Goal: Browse casually: Explore the website without a specific task or goal

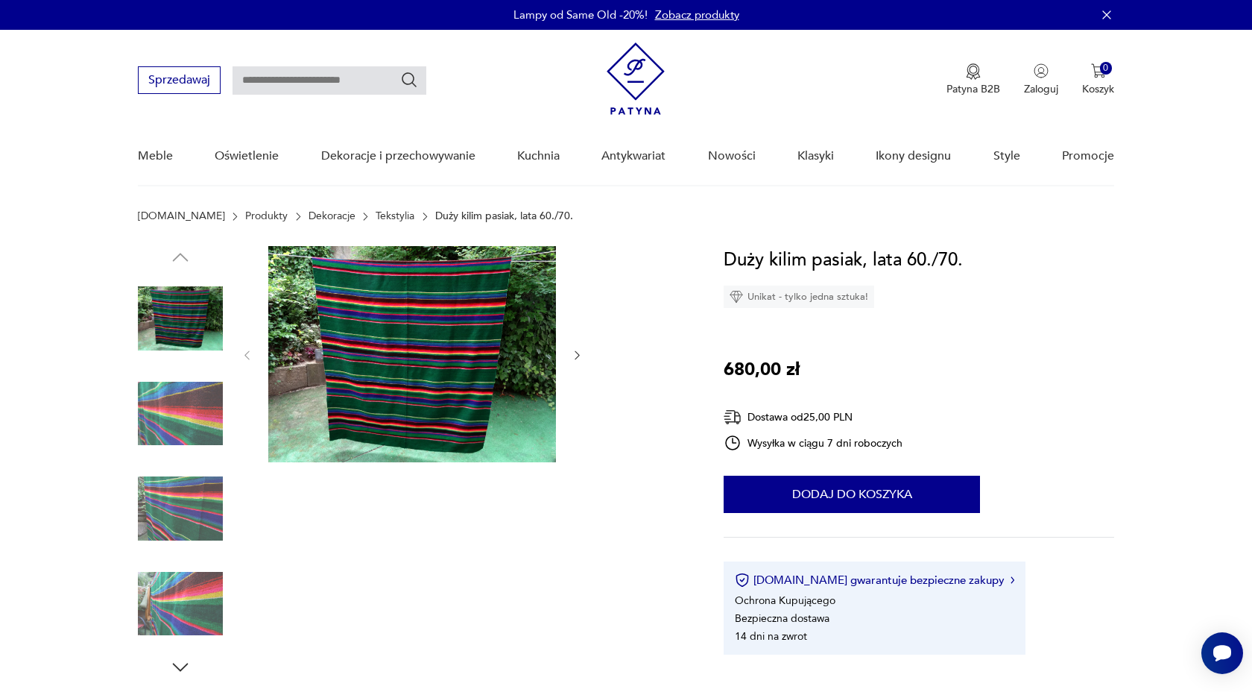
click at [207, 423] on img at bounding box center [180, 413] width 85 height 85
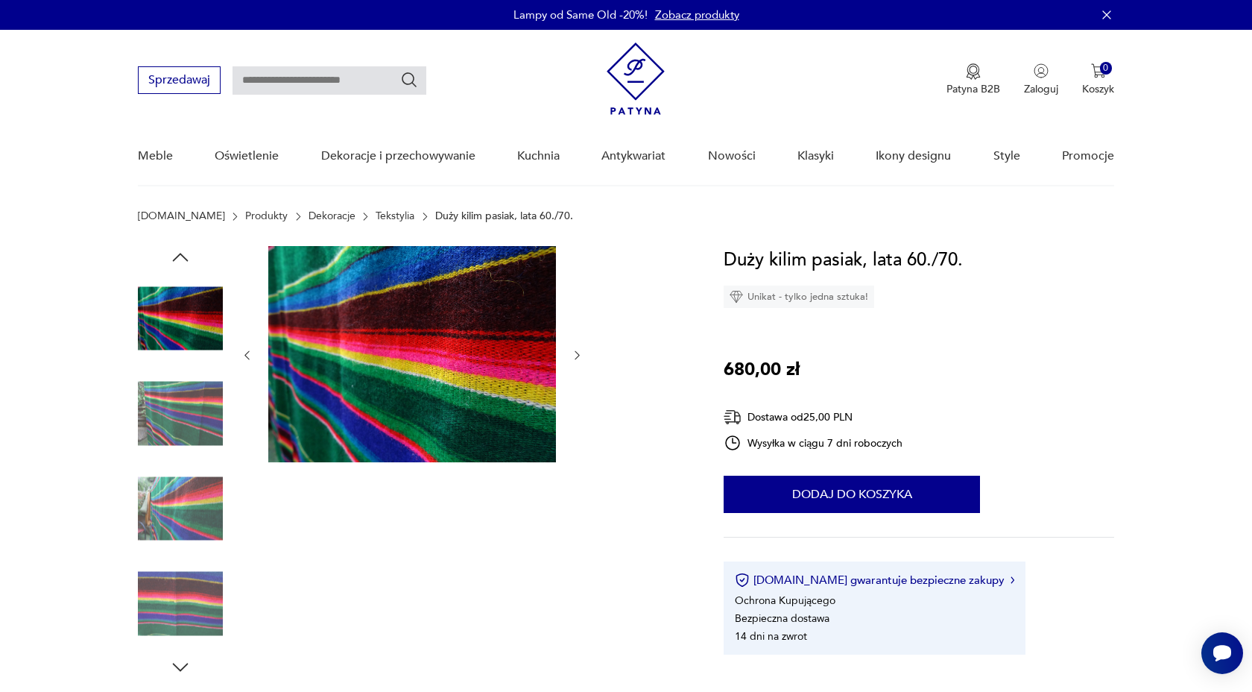
click at [195, 521] on img at bounding box center [180, 508] width 85 height 85
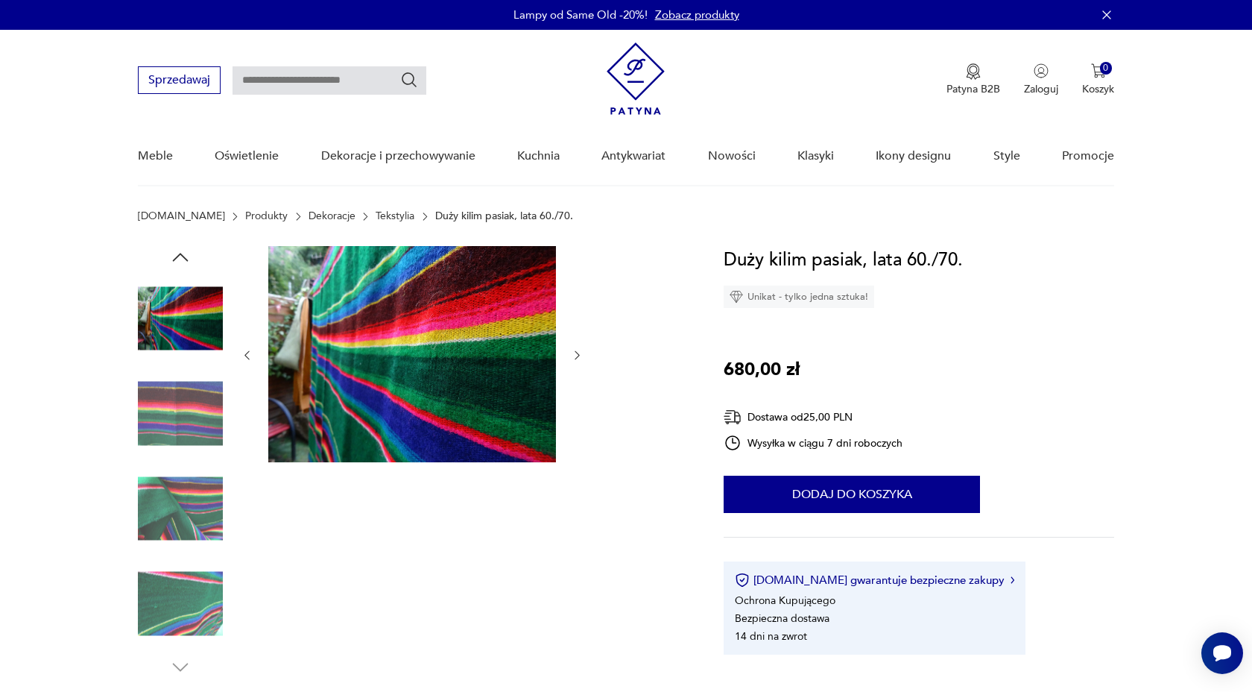
click at [183, 585] on img at bounding box center [180, 603] width 85 height 85
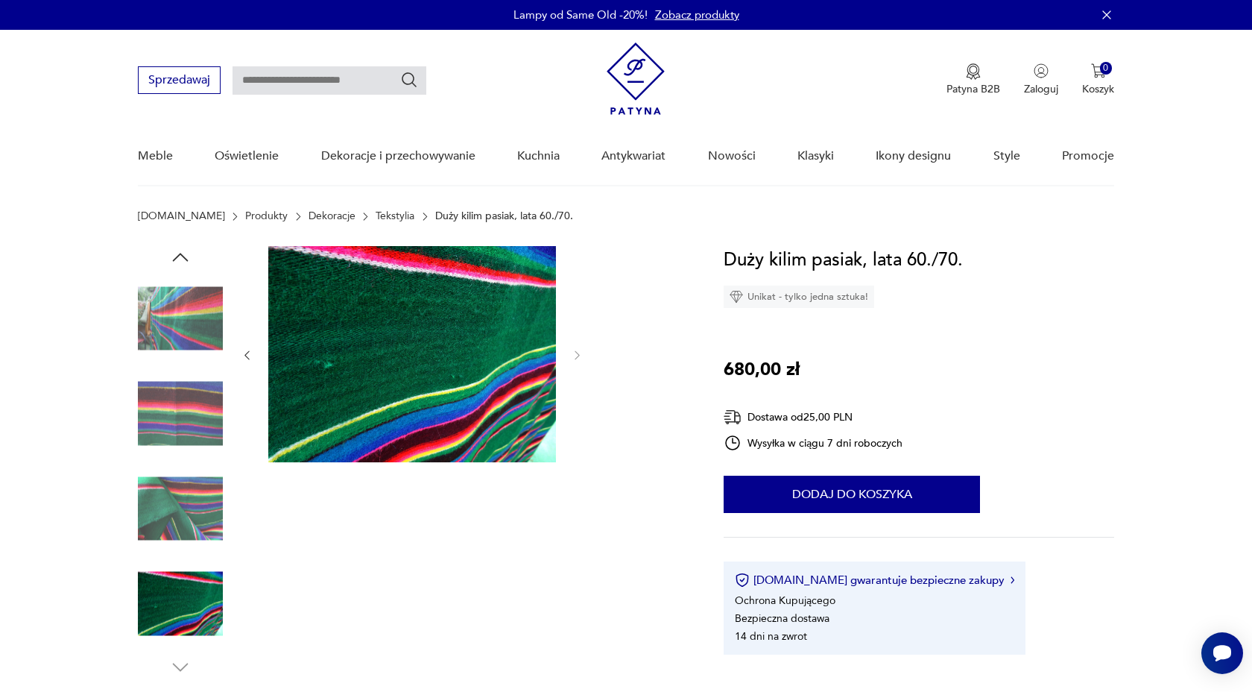
click at [196, 482] on img at bounding box center [180, 508] width 85 height 85
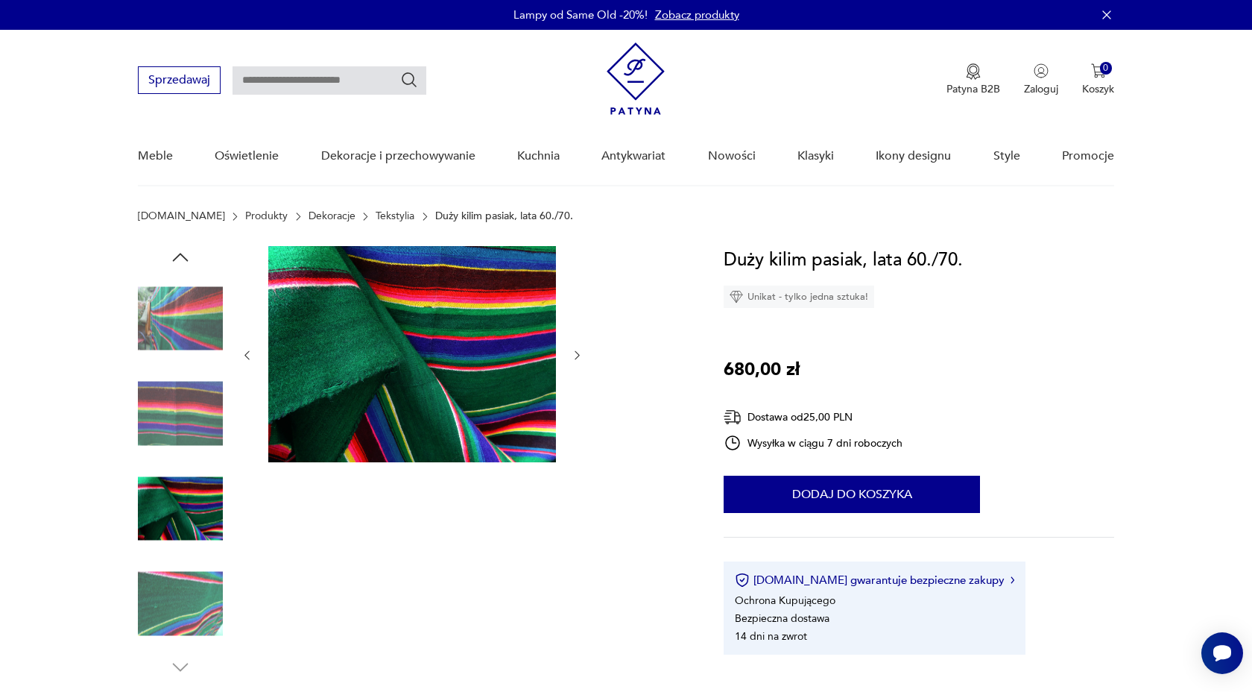
click at [203, 435] on img at bounding box center [180, 413] width 85 height 85
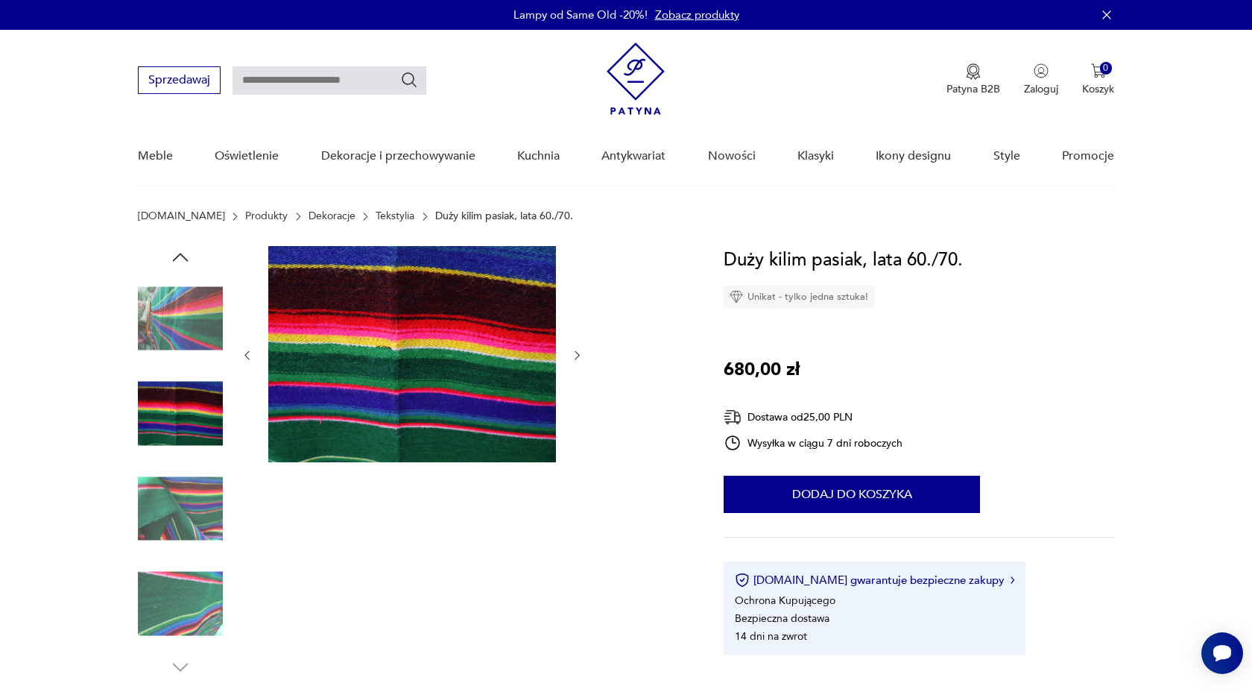
click at [202, 352] on img at bounding box center [180, 318] width 85 height 85
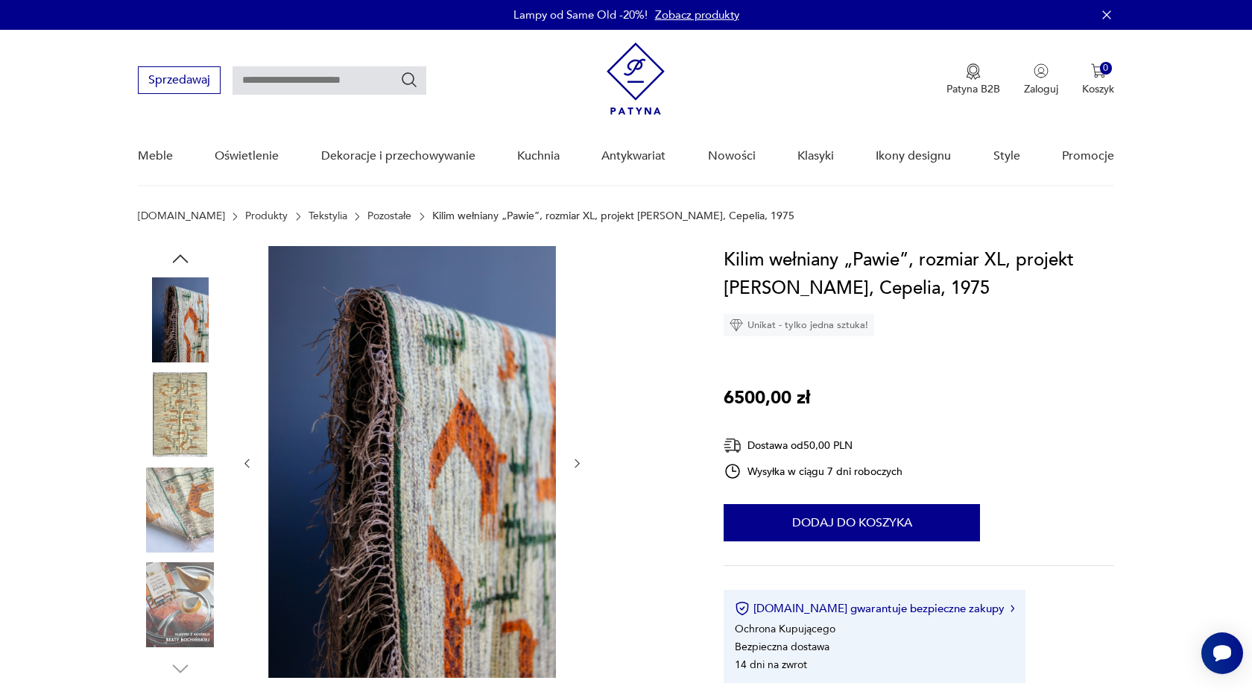
click at [186, 335] on img at bounding box center [180, 319] width 85 height 85
click at [174, 513] on img at bounding box center [180, 509] width 85 height 85
